Goal: Navigation & Orientation: Find specific page/section

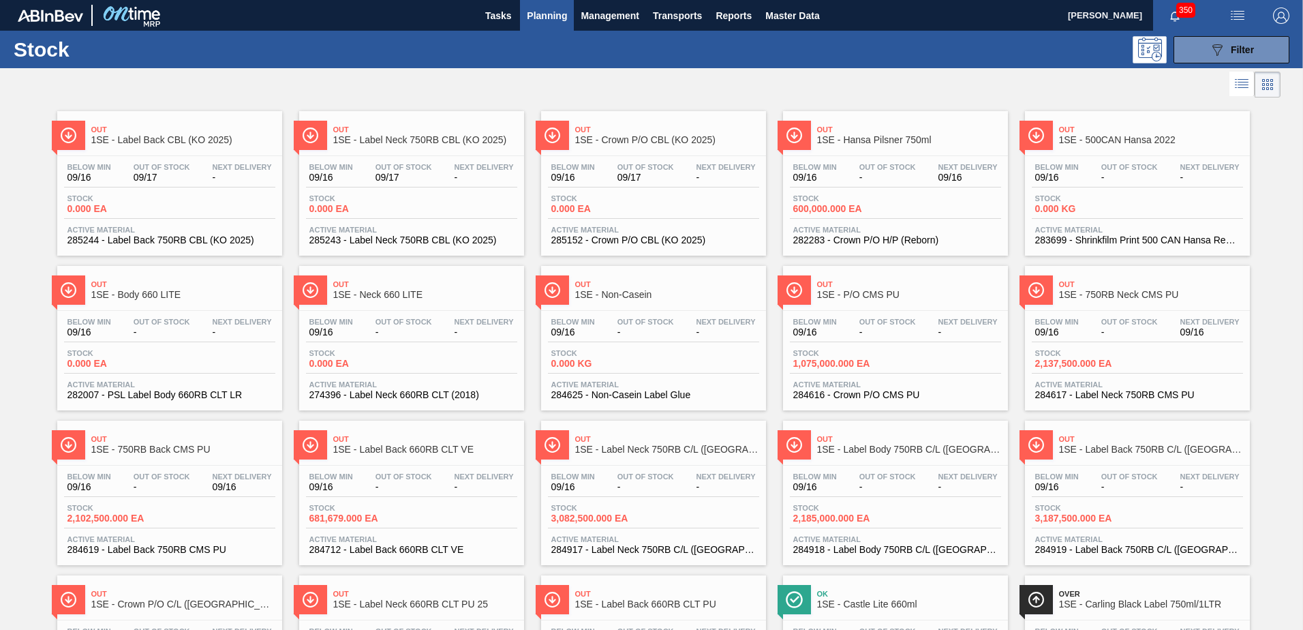
click at [429, 211] on div "Stock 0.000 EA" at bounding box center [411, 206] width 211 height 25
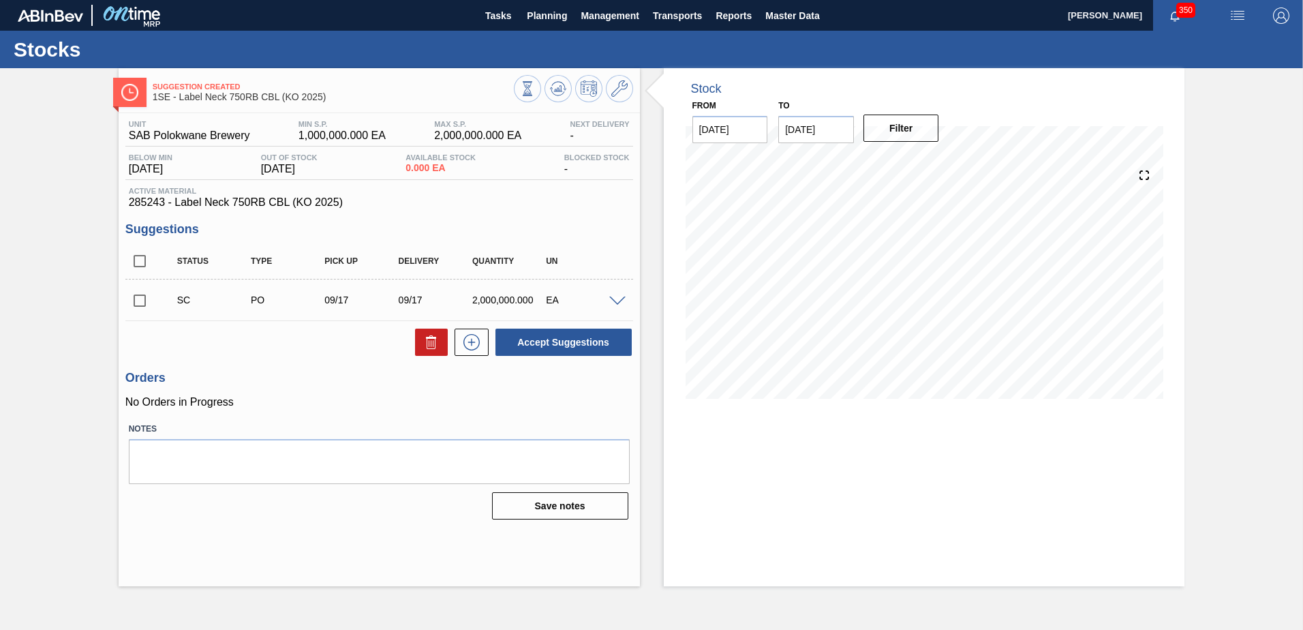
click at [138, 297] on input "checkbox" at bounding box center [139, 300] width 29 height 29
click at [525, 348] on button "Accept Suggestions" at bounding box center [564, 342] width 136 height 27
checkbox input "false"
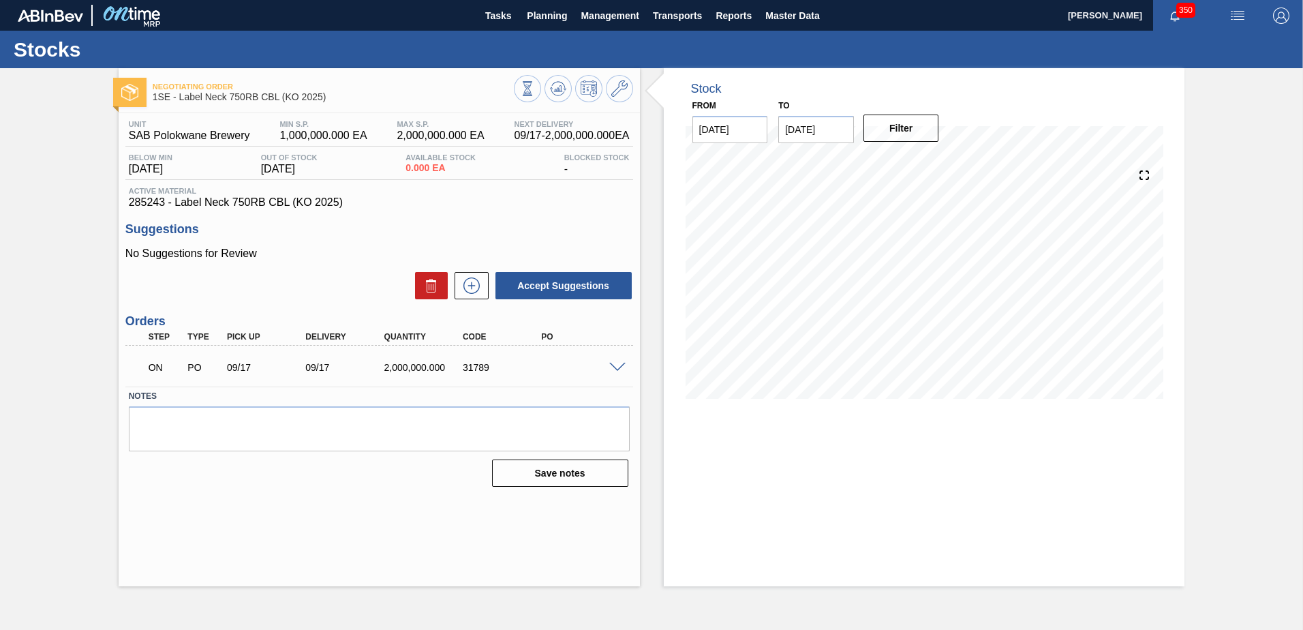
click at [622, 367] on span at bounding box center [617, 368] width 16 height 10
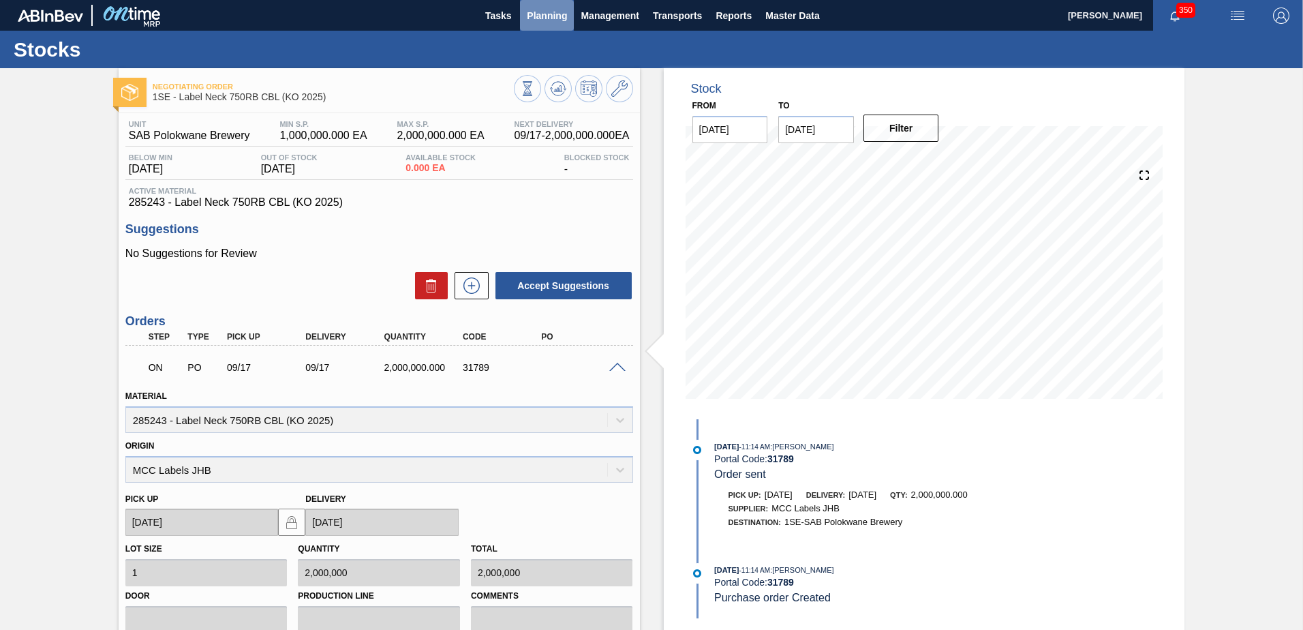
click at [535, 14] on span "Planning" at bounding box center [547, 15] width 40 height 16
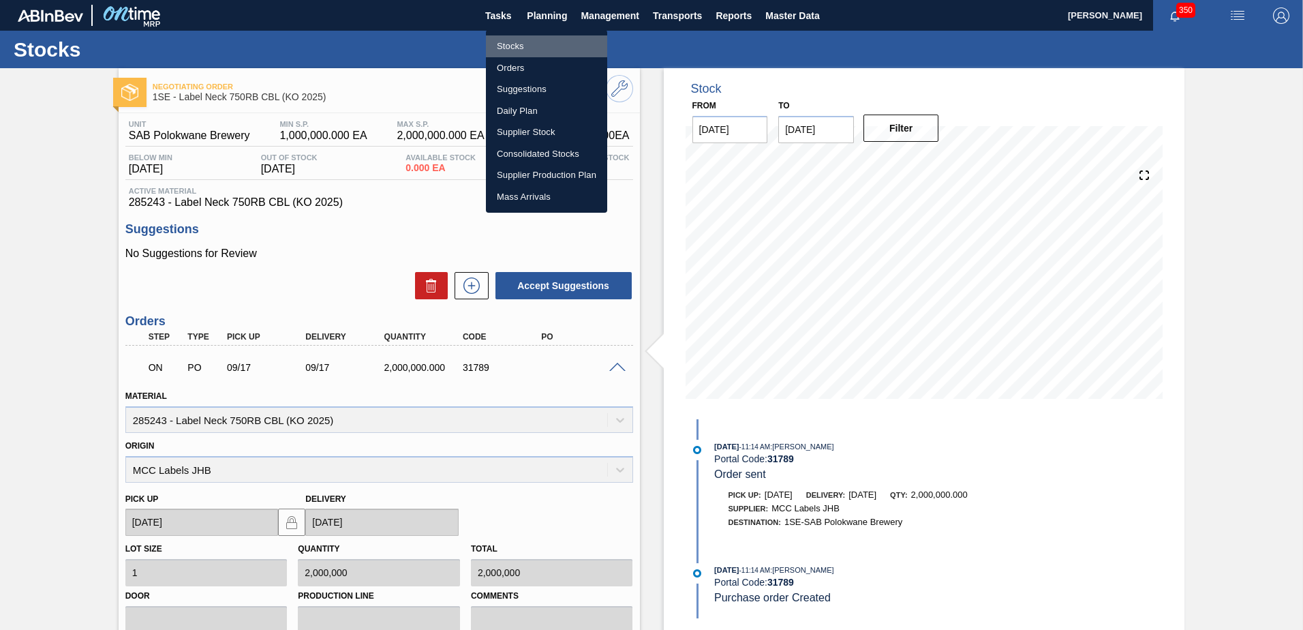
click at [503, 44] on li "Stocks" at bounding box center [546, 46] width 121 height 22
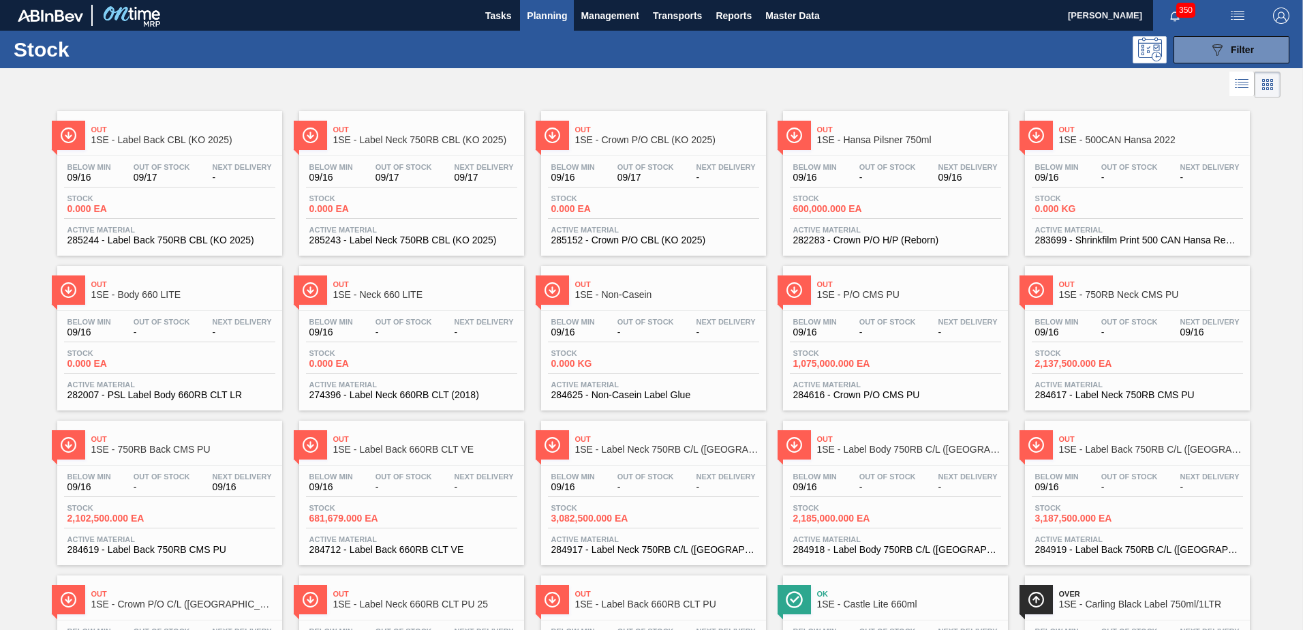
click at [558, 11] on span "Planning" at bounding box center [547, 15] width 40 height 16
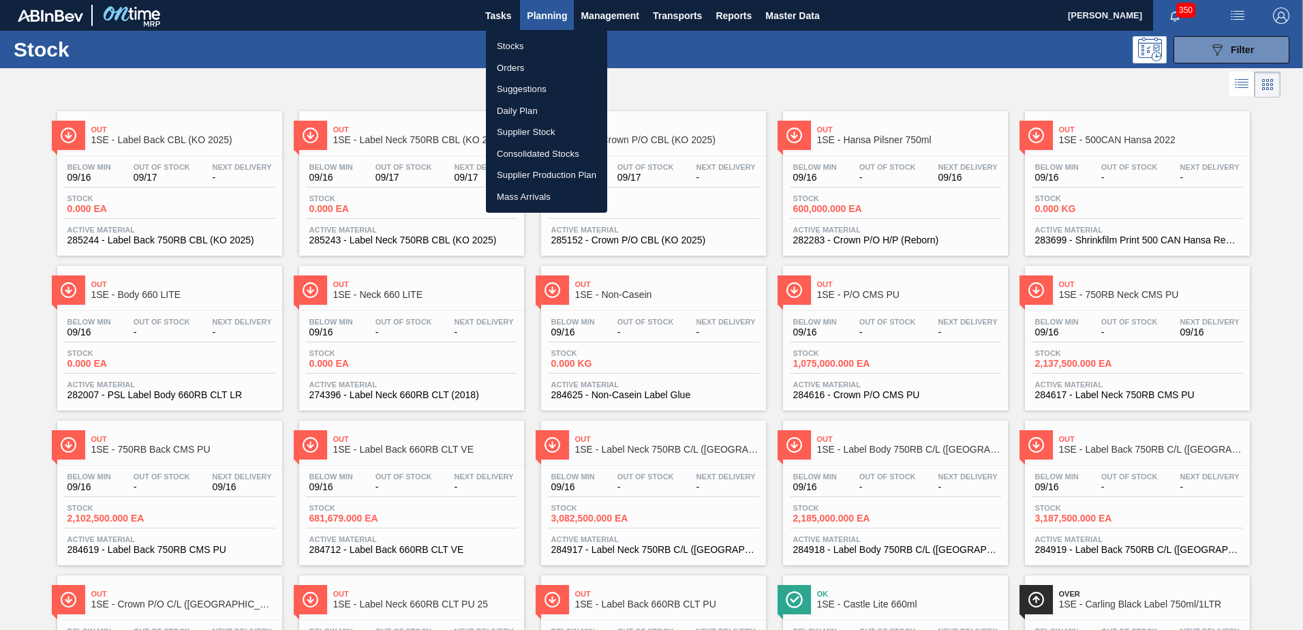
click at [528, 70] on li "Orders" at bounding box center [546, 68] width 121 height 22
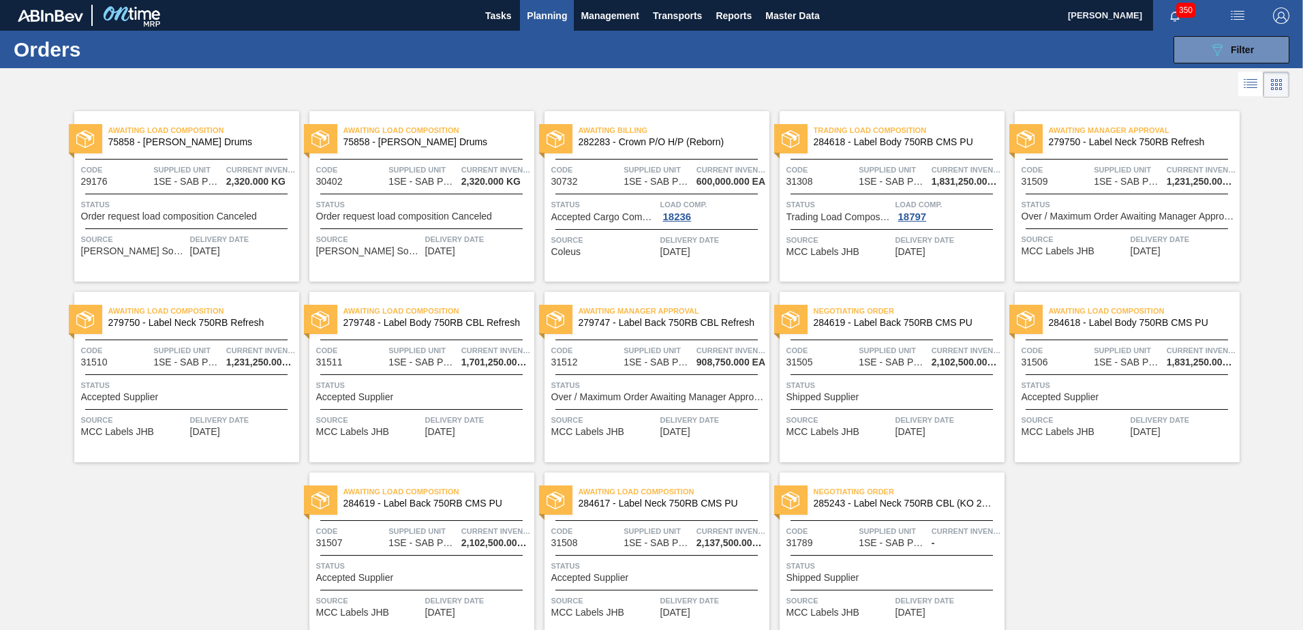
scroll to position [63, 0]
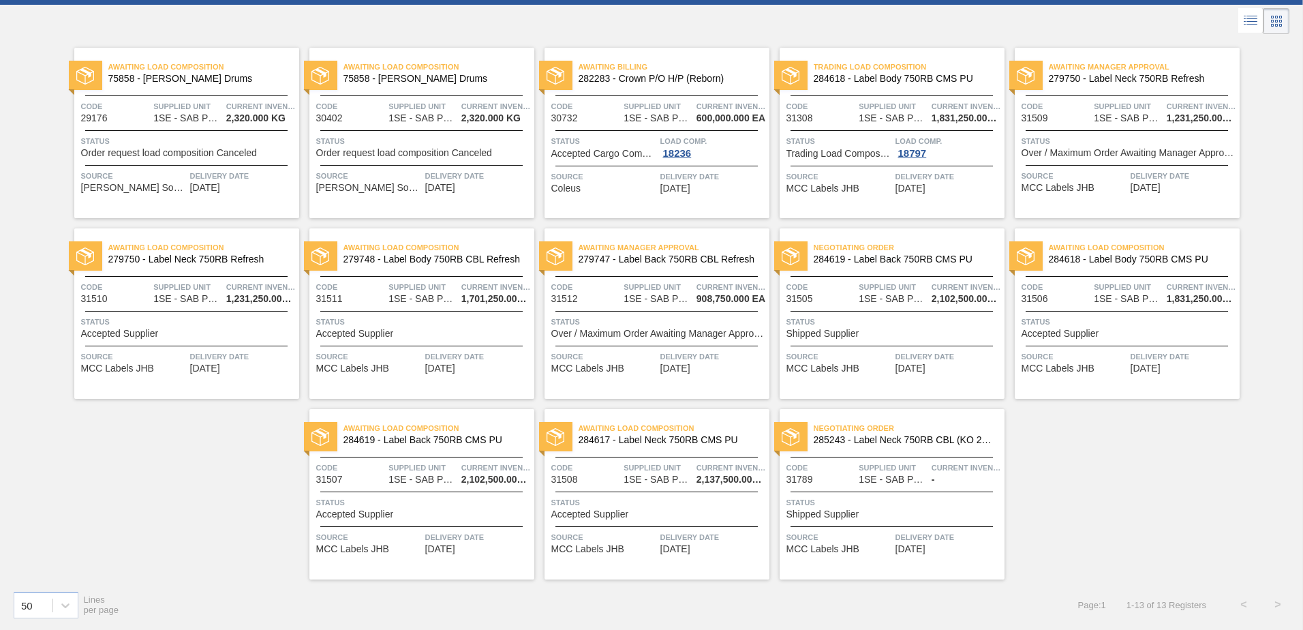
click at [875, 517] on div "Status Shipped Supplier" at bounding box center [894, 508] width 215 height 24
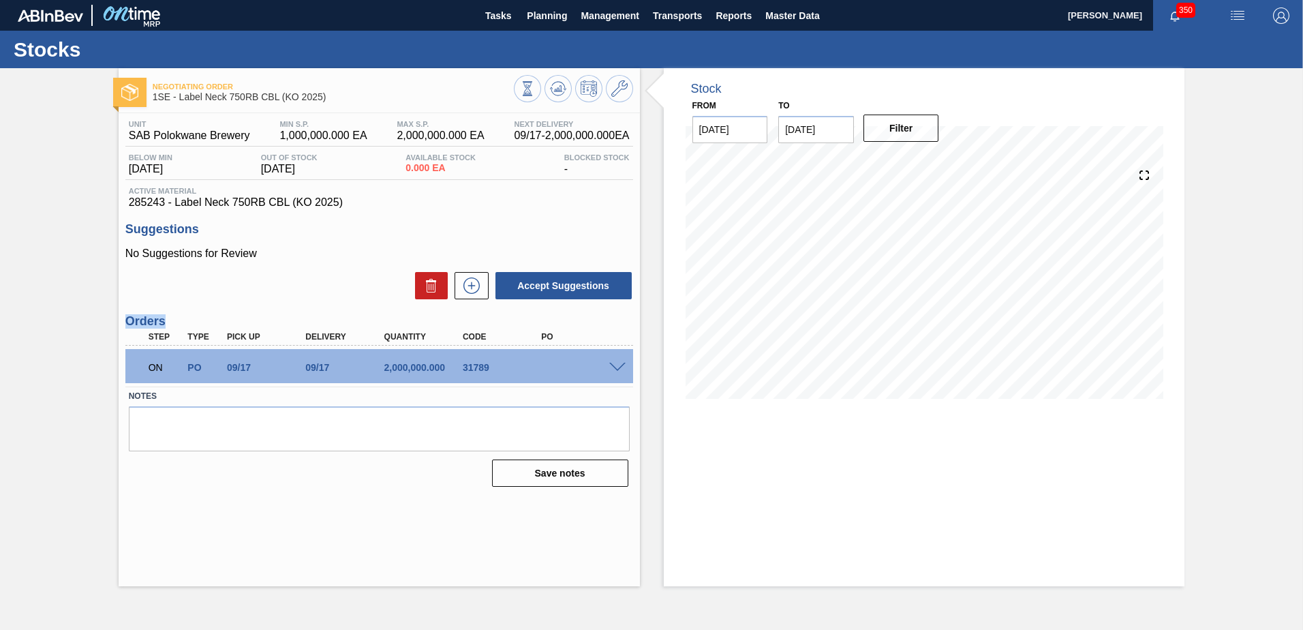
drag, startPoint x: 111, startPoint y: 338, endPoint x: 110, endPoint y: 316, distance: 22.5
click at [110, 316] on div "Negotiating Order 1SE - Label Neck 750RB CBL (KO 2025) Unit SAB Polokwane Brewe…" at bounding box center [651, 327] width 1303 height 518
drag, startPoint x: 79, startPoint y: 344, endPoint x: 106, endPoint y: 300, distance: 51.1
drag, startPoint x: 106, startPoint y: 300, endPoint x: 103, endPoint y: 280, distance: 20.0
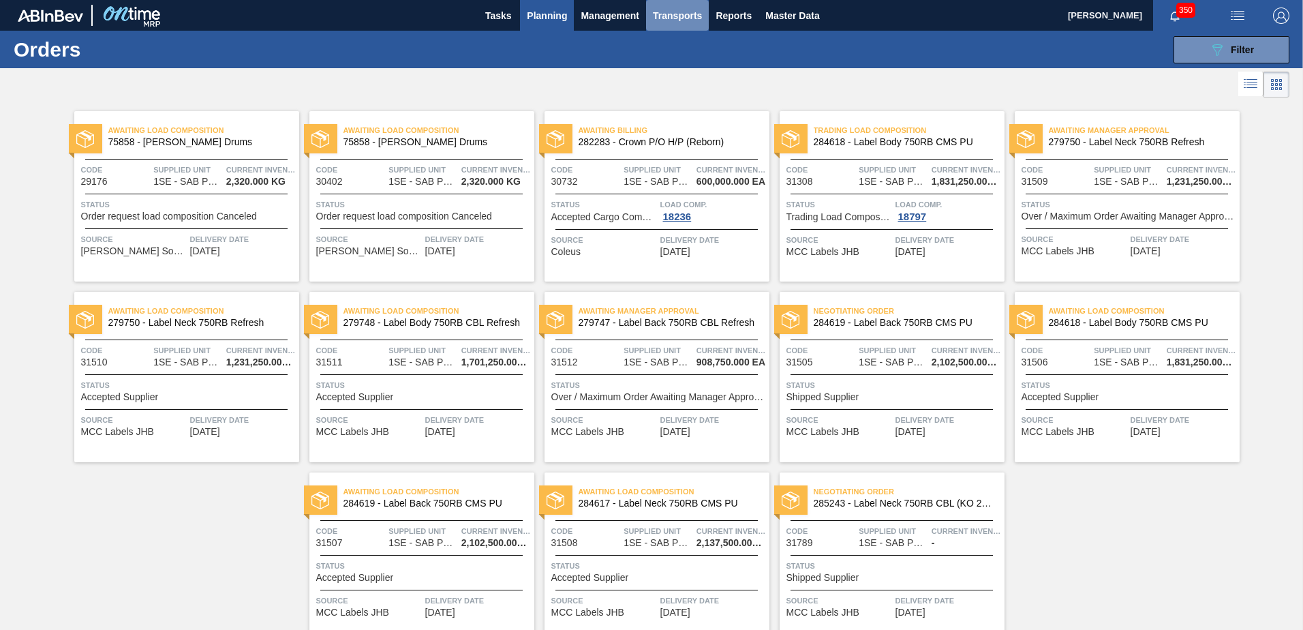
click at [654, 14] on span "Transports" at bounding box center [677, 15] width 49 height 16
click at [661, 48] on li "Load Composition" at bounding box center [676, 46] width 95 height 22
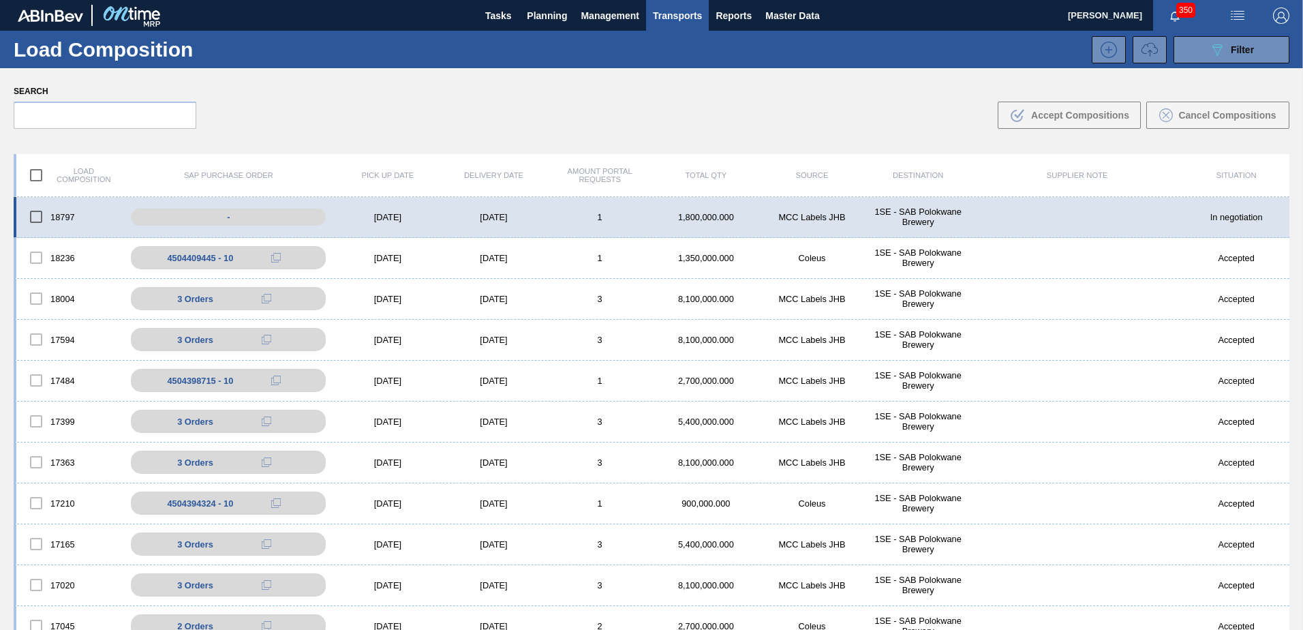
click at [533, 219] on div "[DATE]" at bounding box center [494, 217] width 106 height 10
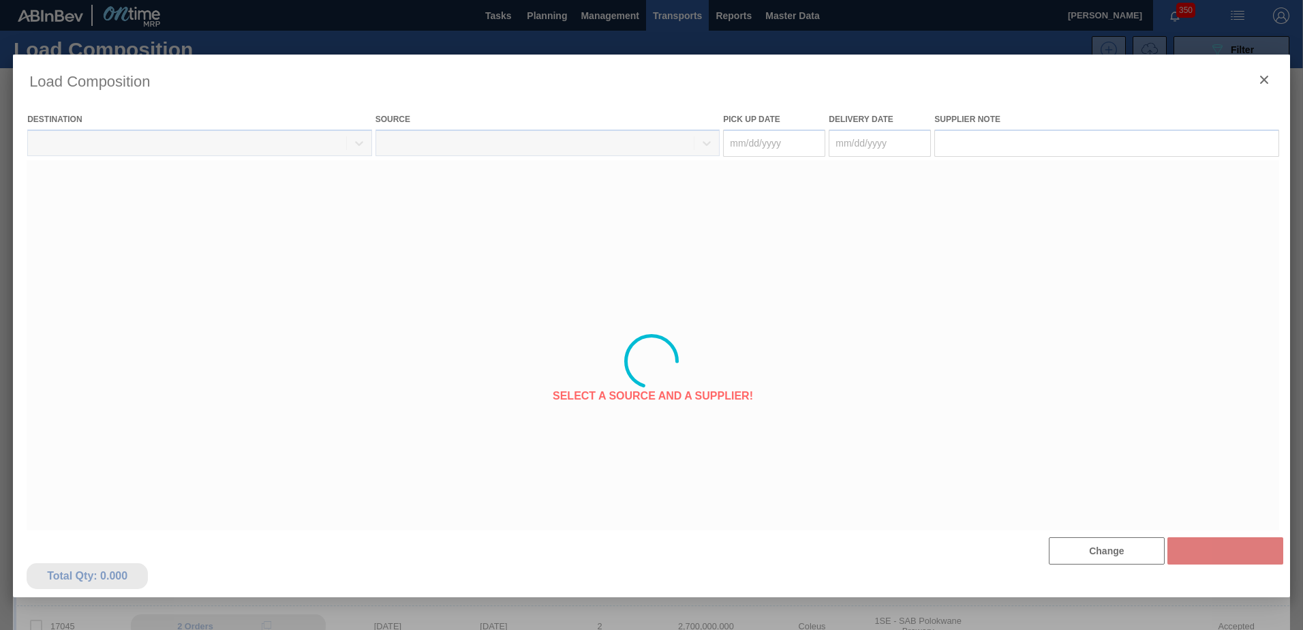
type Date "[DATE]"
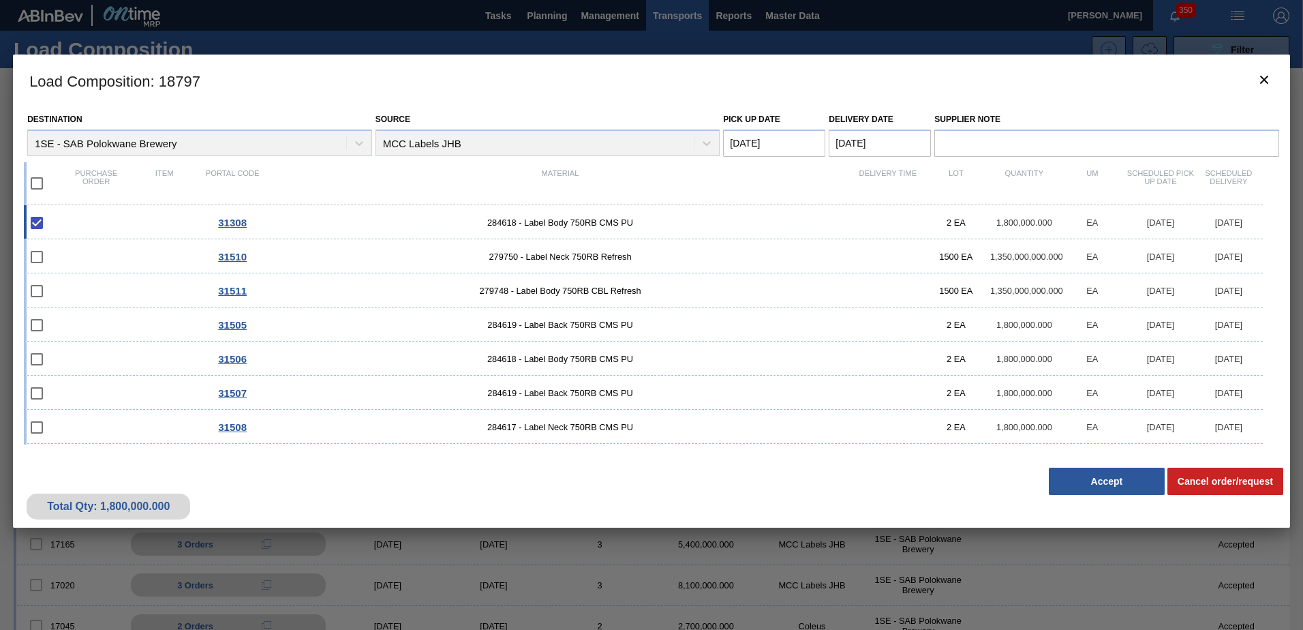
click at [719, 19] on div at bounding box center [651, 315] width 1303 height 630
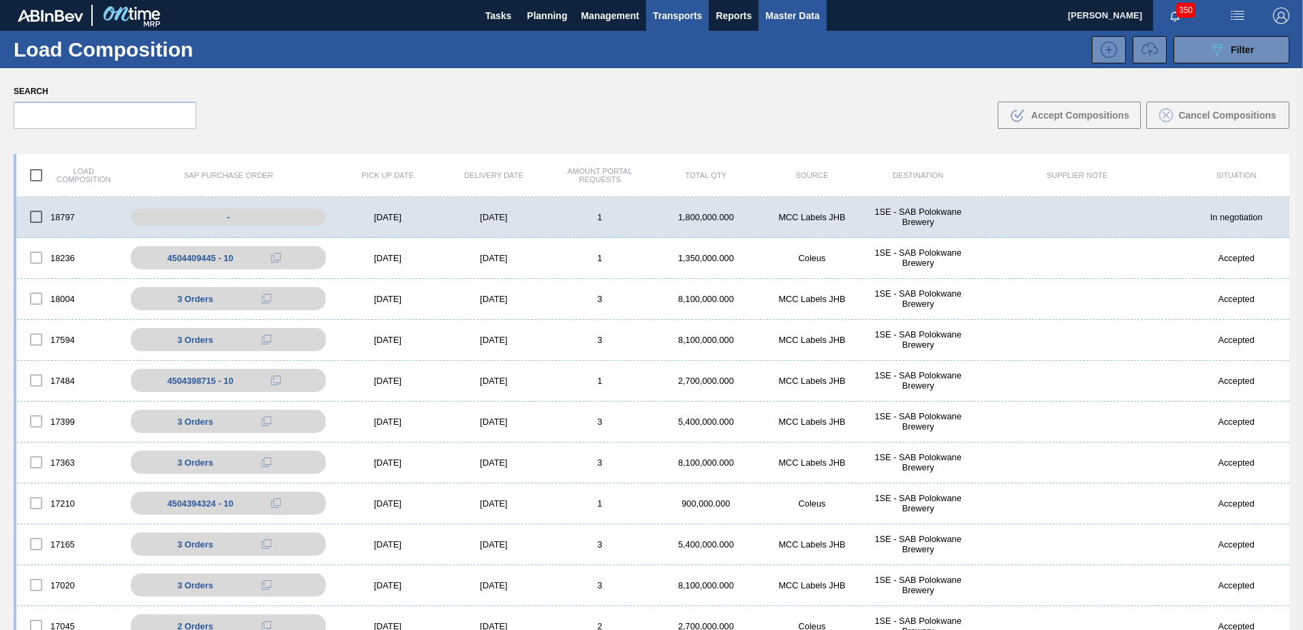
click at [789, 18] on span "Master Data" at bounding box center [792, 15] width 54 height 16
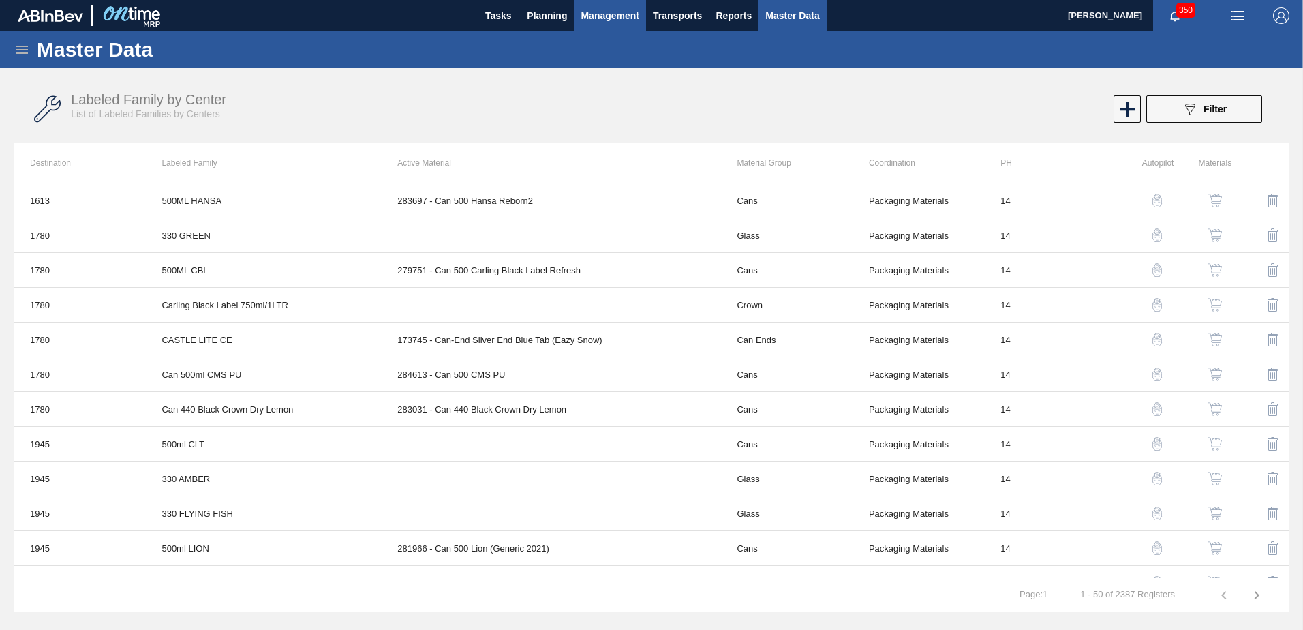
click at [621, 22] on span "Management" at bounding box center [610, 15] width 59 height 16
click at [542, 20] on div at bounding box center [651, 315] width 1303 height 630
click at [541, 15] on span "Planning" at bounding box center [547, 15] width 40 height 16
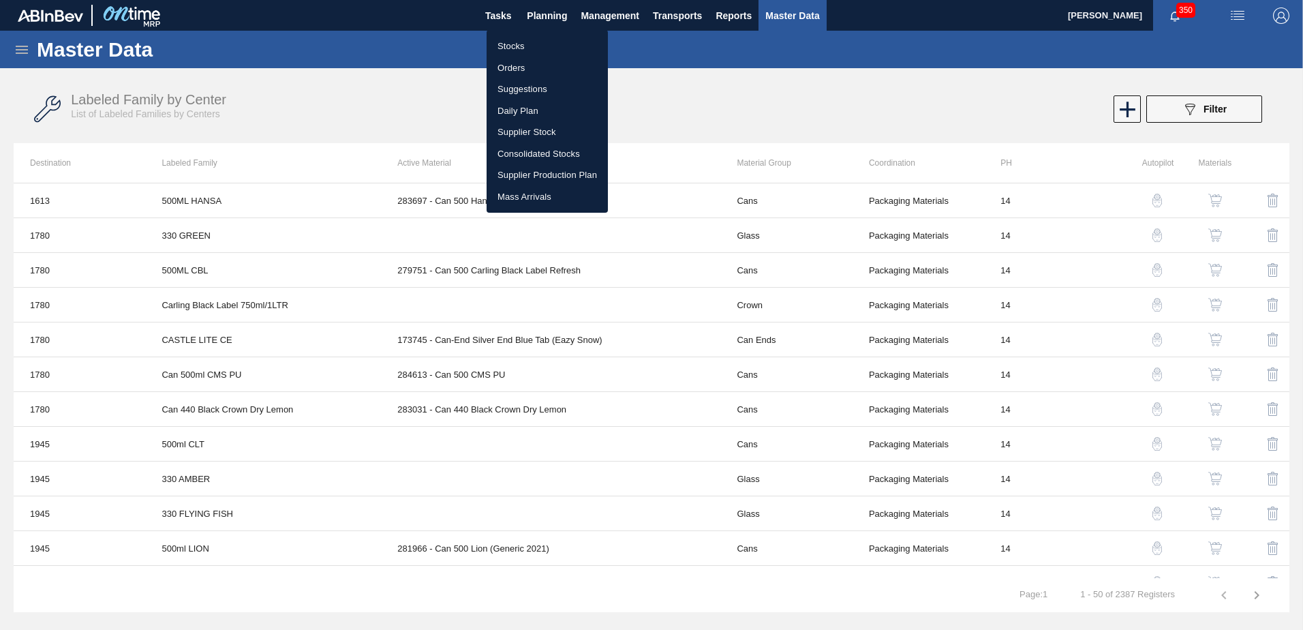
click at [521, 106] on li "Daily Plan" at bounding box center [547, 111] width 121 height 22
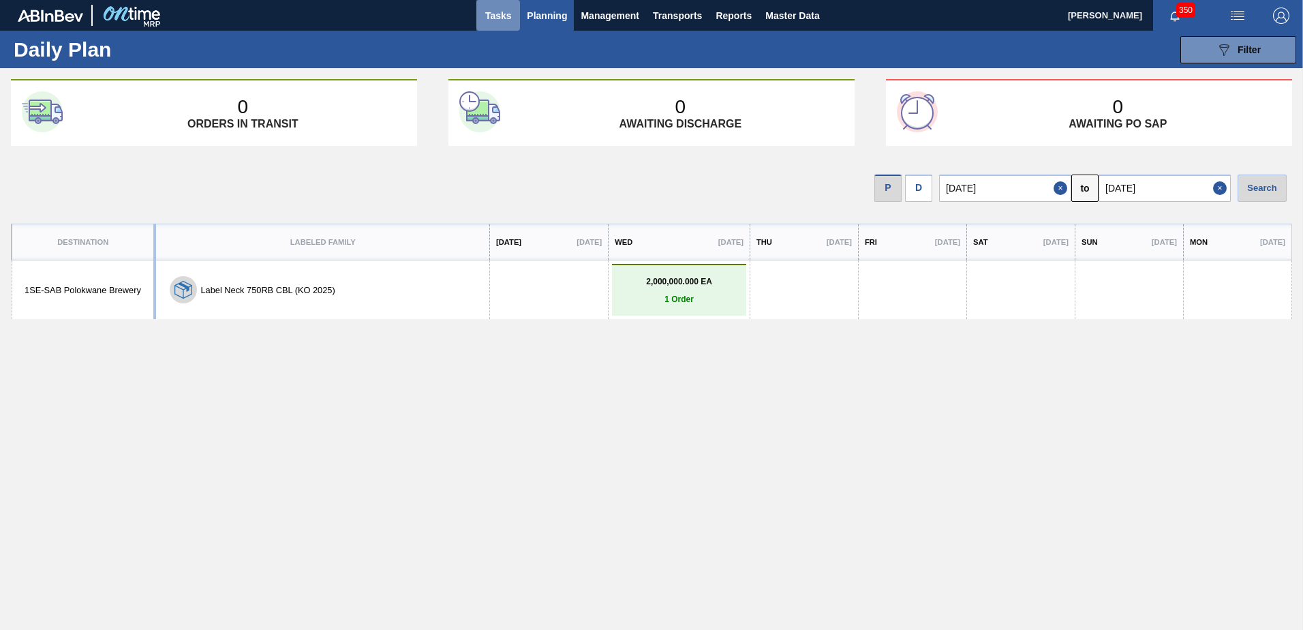
click at [502, 16] on span "Tasks" at bounding box center [498, 15] width 30 height 16
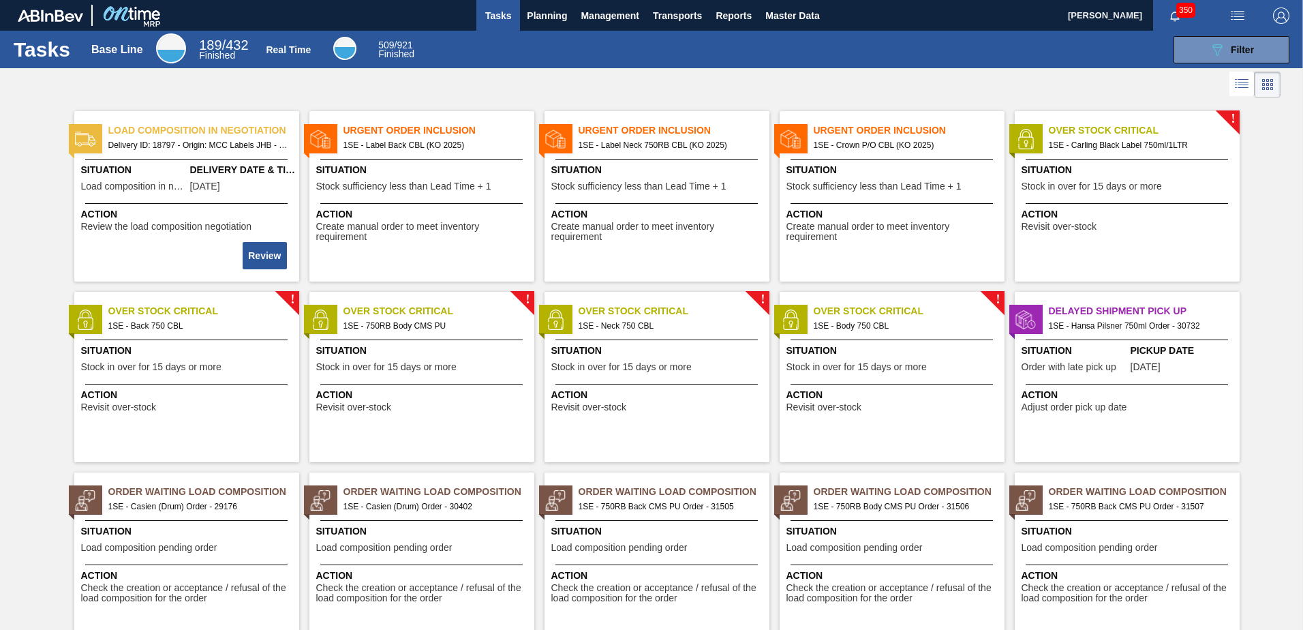
click at [482, 173] on span "Situation" at bounding box center [423, 170] width 215 height 14
